Goal: Information Seeking & Learning: Find specific page/section

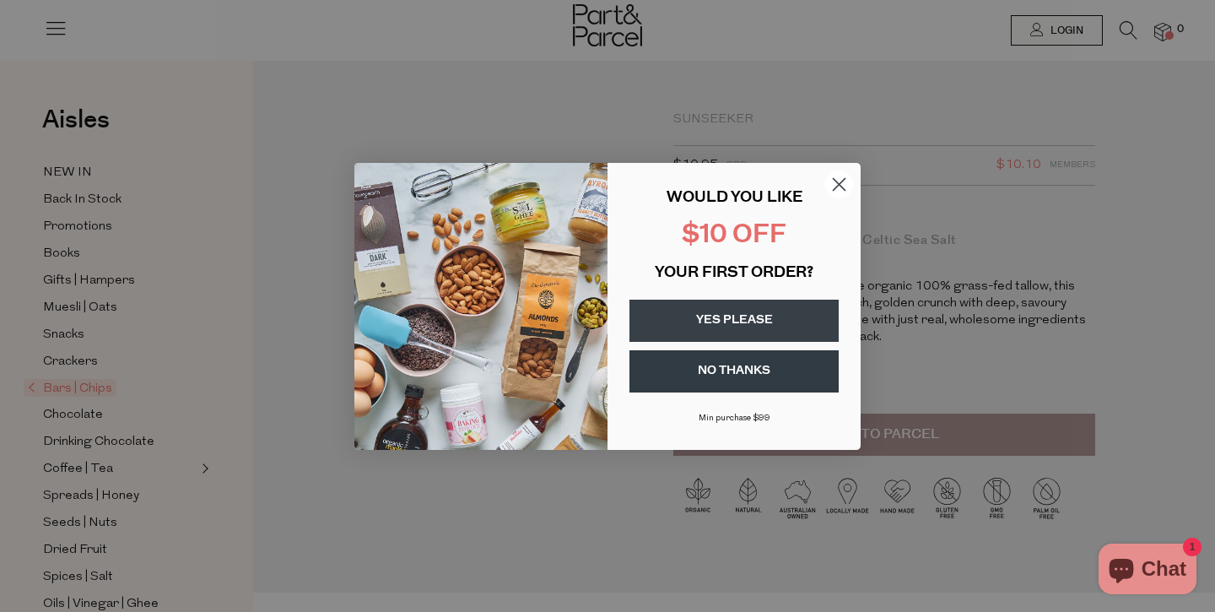
click at [841, 181] on circle "Close dialog" at bounding box center [839, 184] width 28 height 28
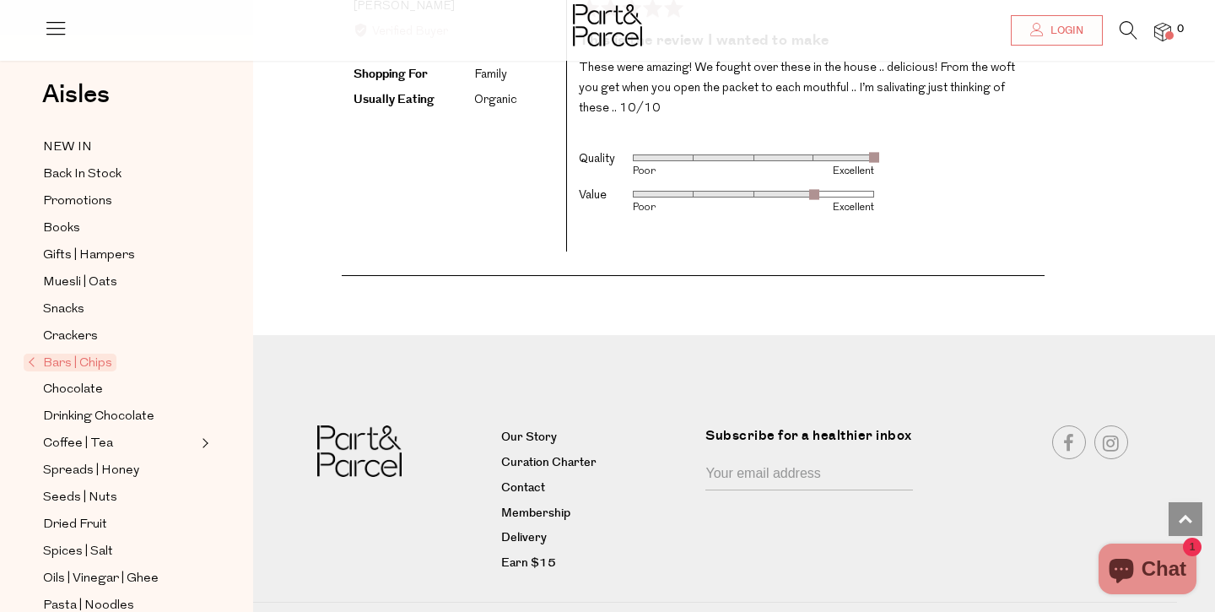
scroll to position [2658, 0]
click at [533, 479] on link "Contact" at bounding box center [597, 489] width 192 height 20
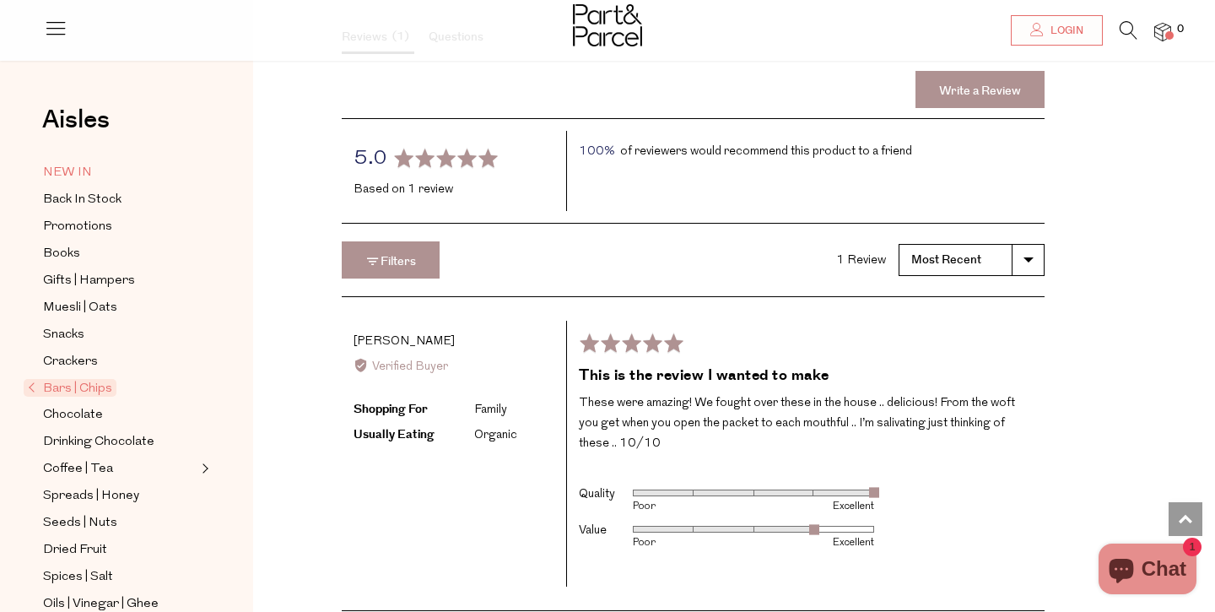
click at [80, 176] on span "NEW IN" at bounding box center [67, 173] width 49 height 20
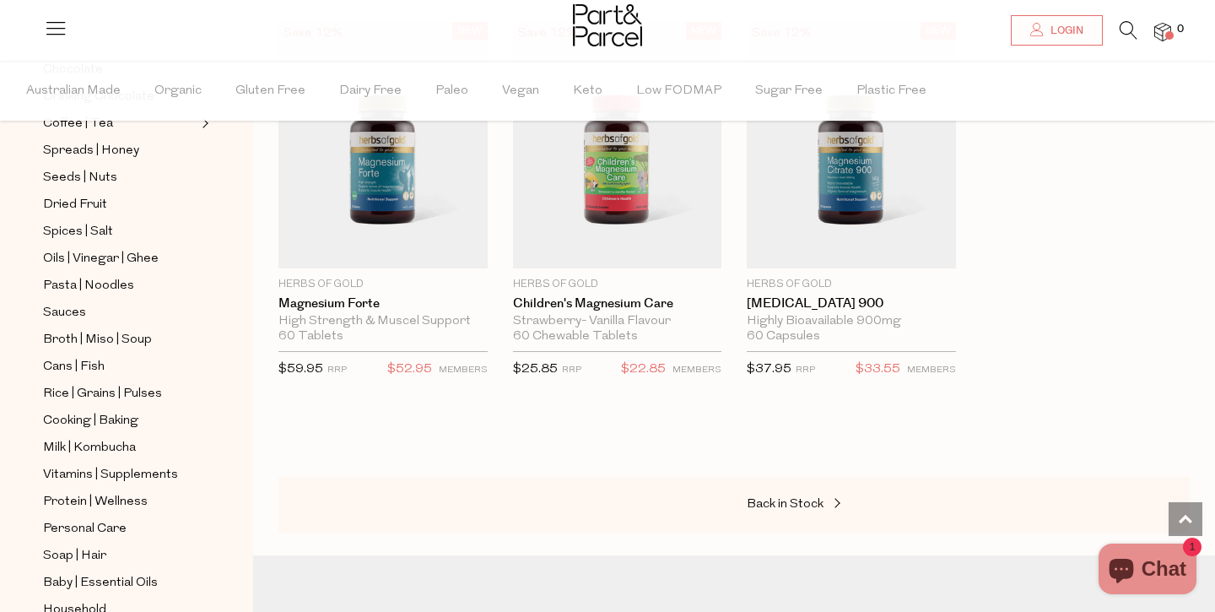
scroll to position [3331, 0]
click at [103, 446] on span "Milk | Kombucha" at bounding box center [89, 448] width 93 height 20
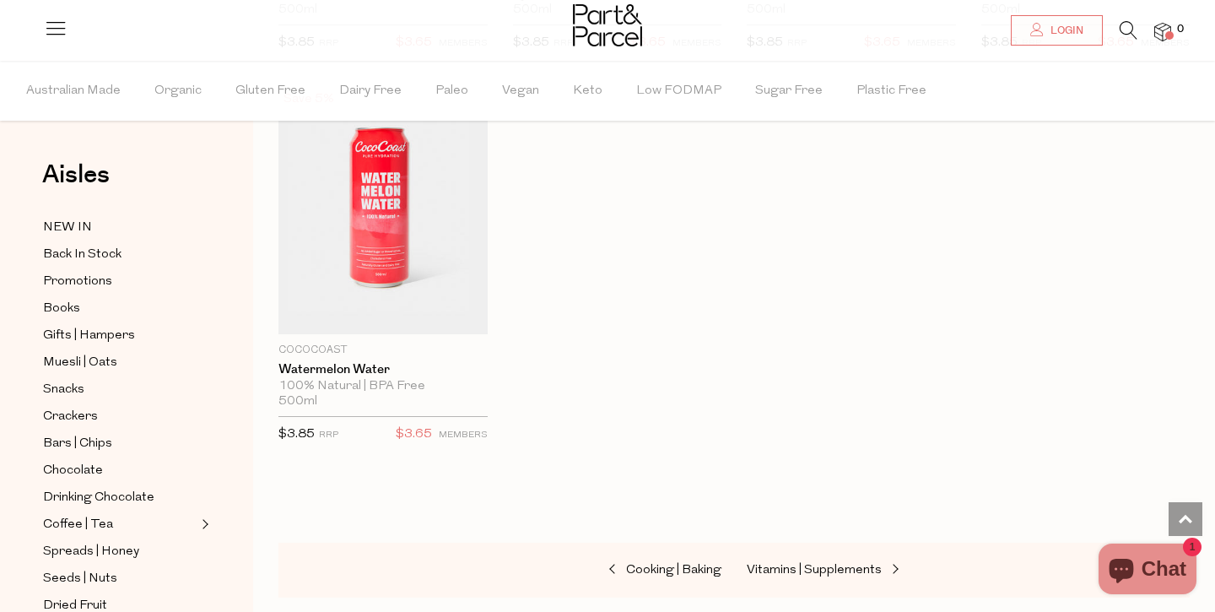
drag, startPoint x: 366, startPoint y: 14, endPoint x: 357, endPoint y: 24, distance: 13.1
click at [366, 14] on div at bounding box center [607, 27] width 1215 height 55
click at [345, 32] on div at bounding box center [607, 27] width 1215 height 55
click at [1120, 30] on icon at bounding box center [1129, 30] width 18 height 19
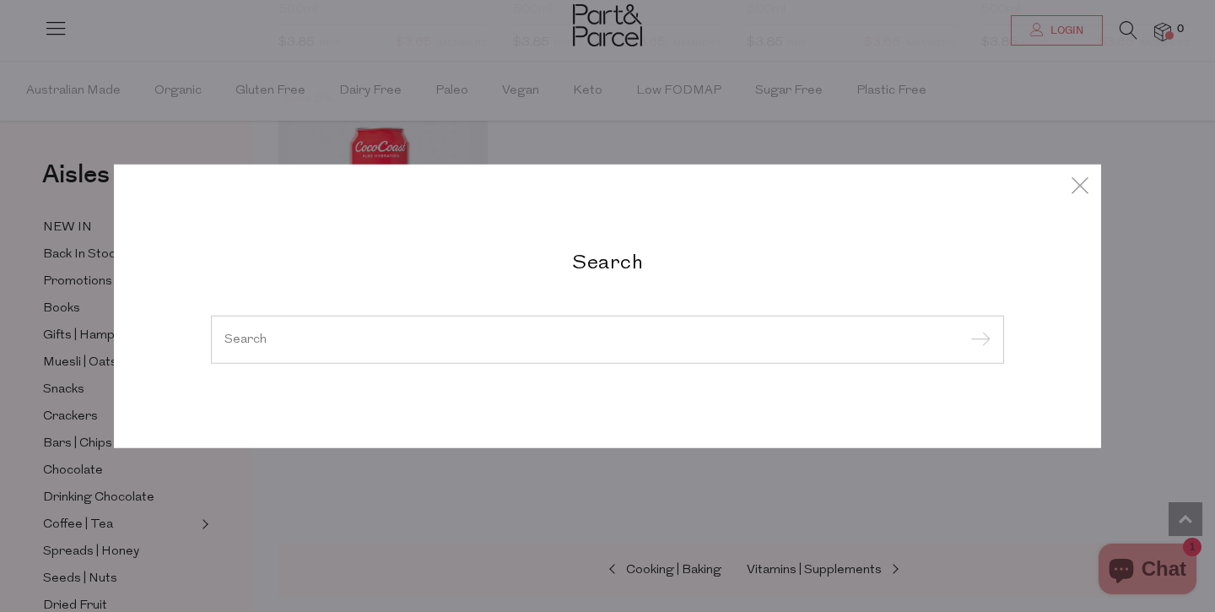
click at [503, 333] on input "search" at bounding box center [608, 339] width 766 height 13
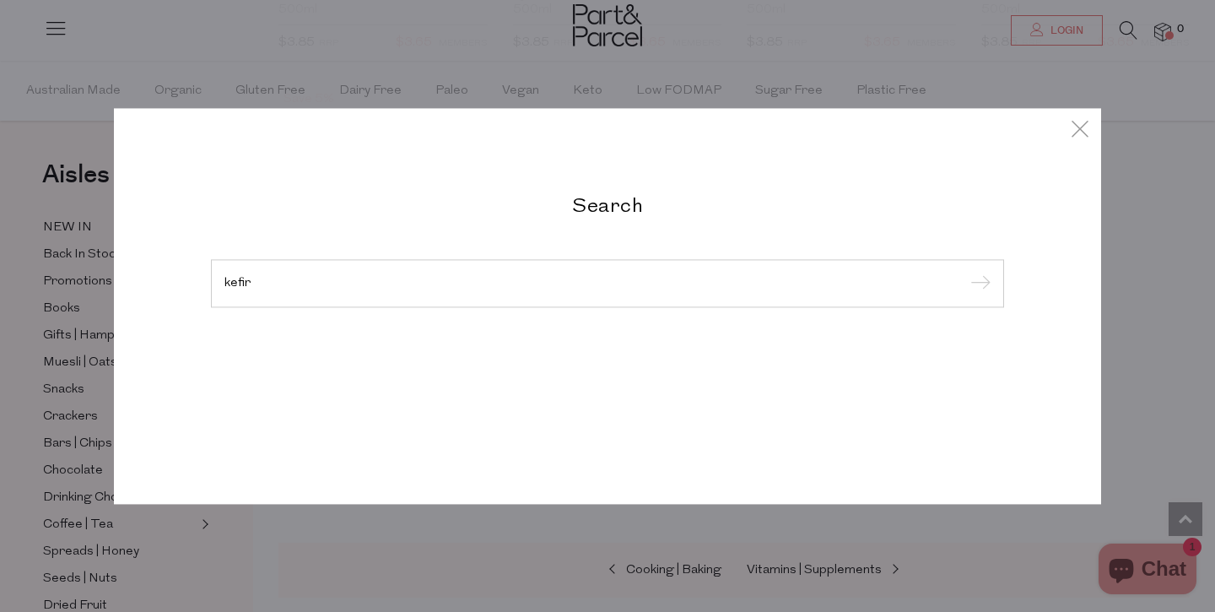
type input "kefir"
click at [978, 297] on input "submit" at bounding box center [978, 284] width 25 height 25
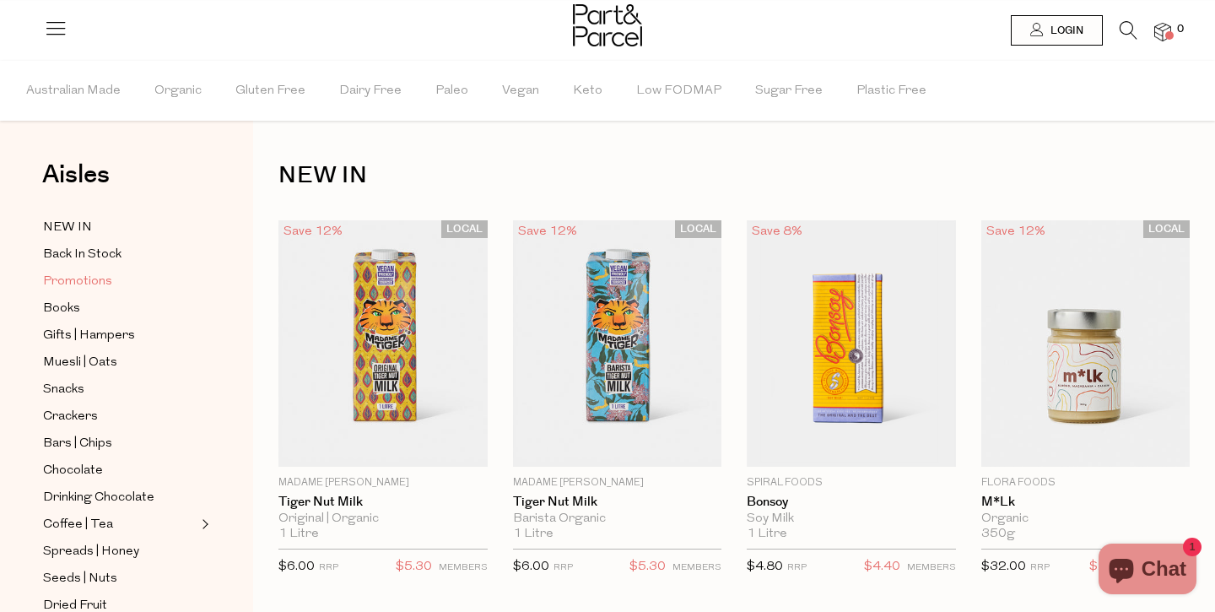
click at [80, 280] on span "Promotions" at bounding box center [77, 282] width 69 height 20
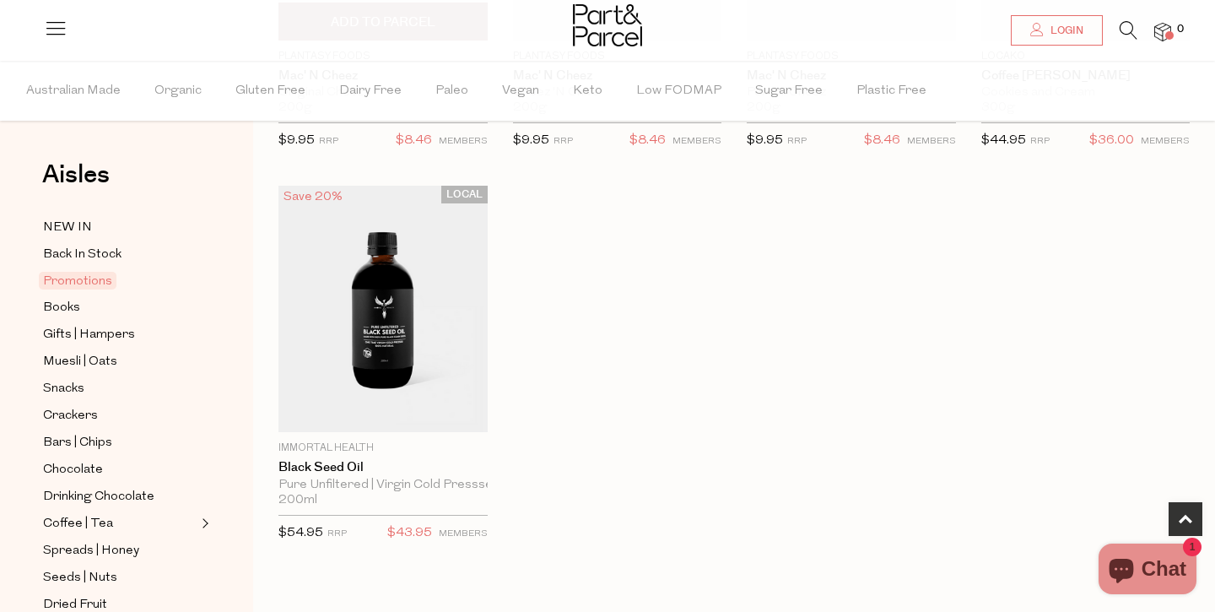
scroll to position [823, 0]
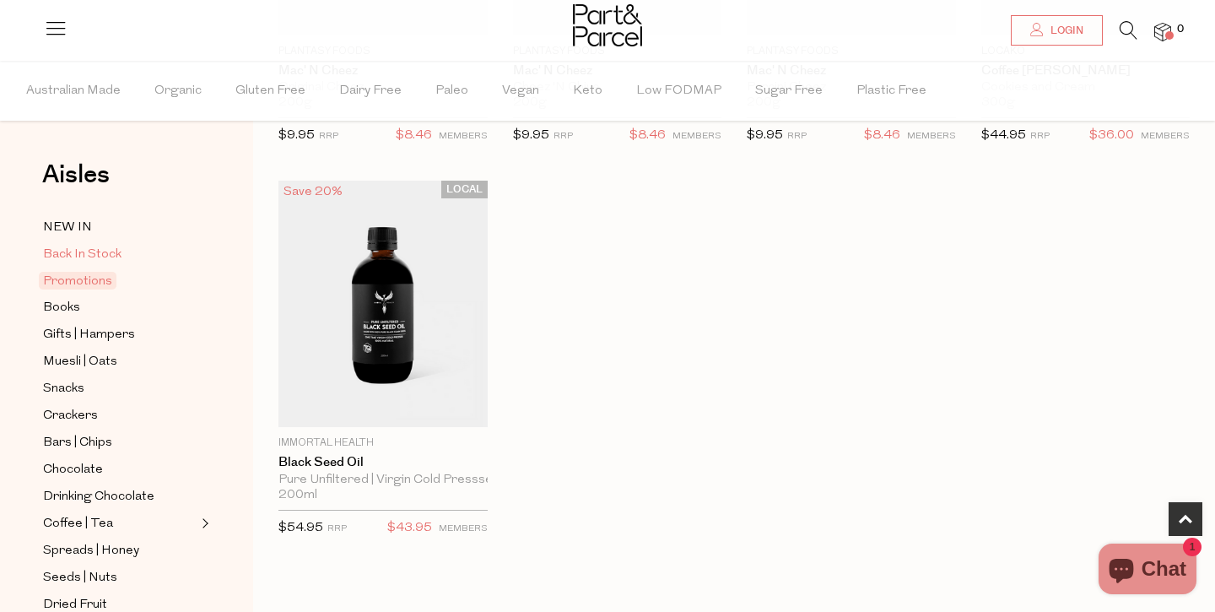
click at [73, 250] on span "Back In Stock" at bounding box center [82, 255] width 78 height 20
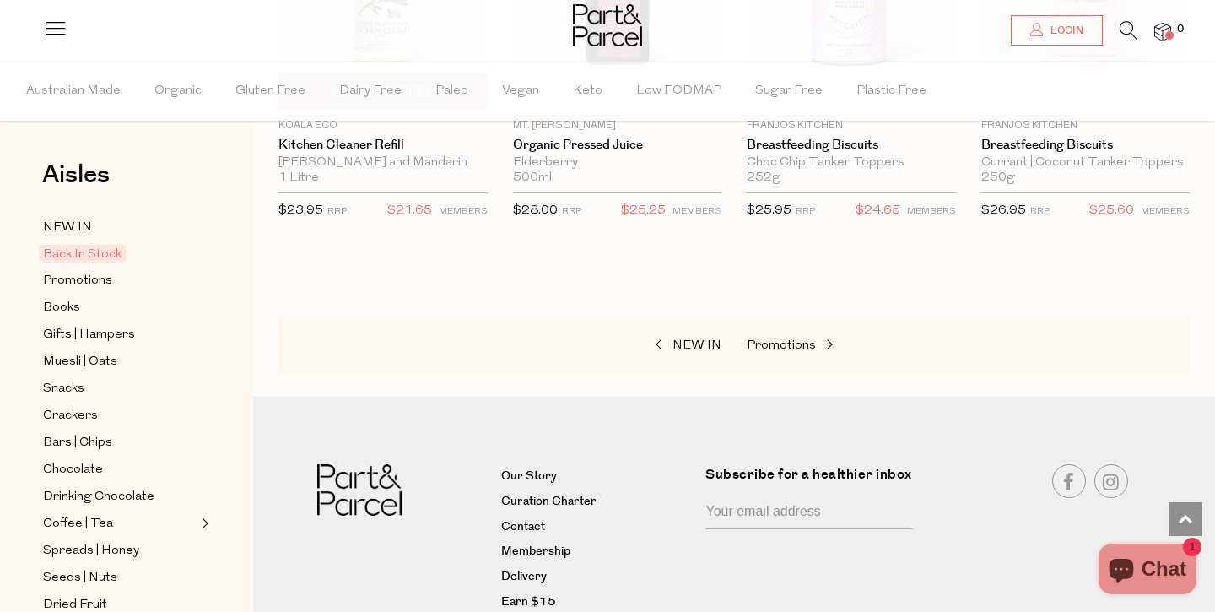
scroll to position [1141, 0]
